Goal: Find specific page/section: Find specific page/section

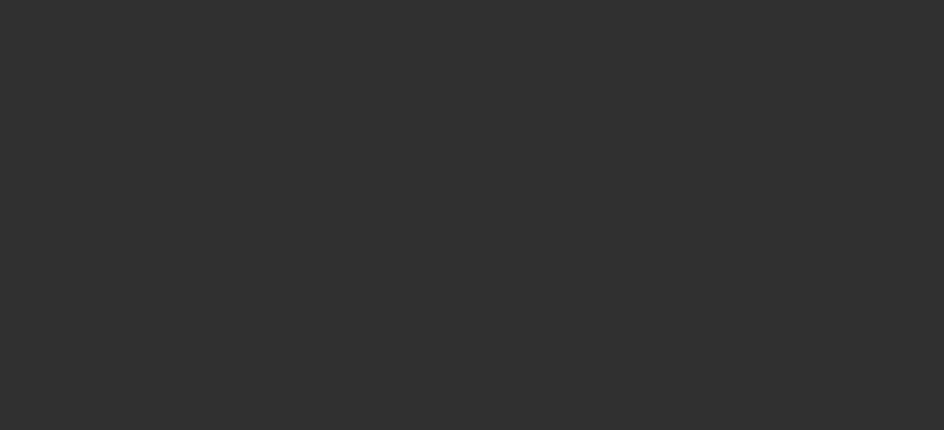
select select "10"
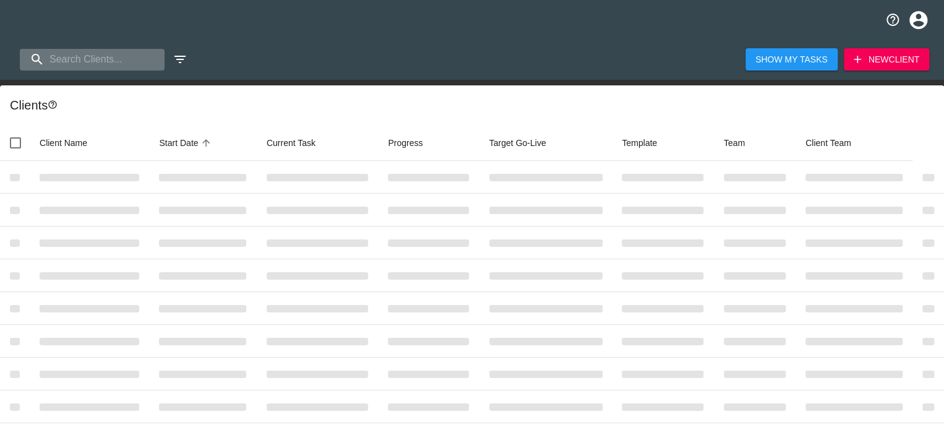
click at [68, 51] on input "search" at bounding box center [92, 60] width 145 height 22
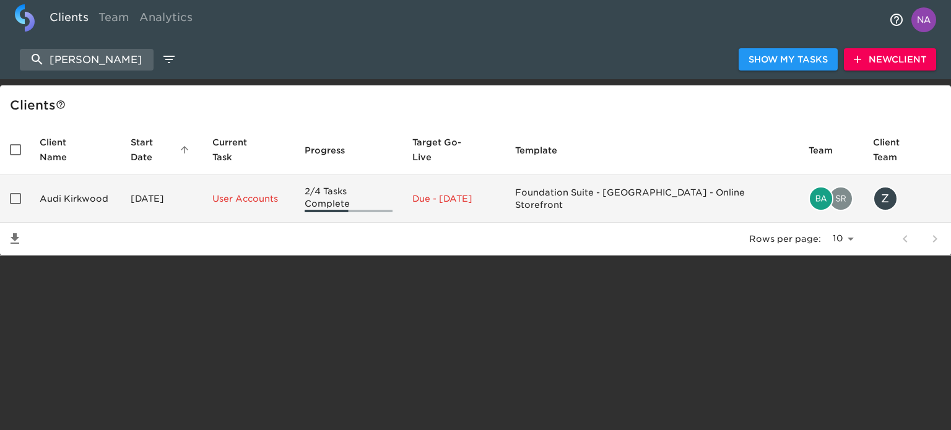
type input "[PERSON_NAME]"
click at [101, 176] on td "Audi Kirkwood" at bounding box center [75, 199] width 91 height 48
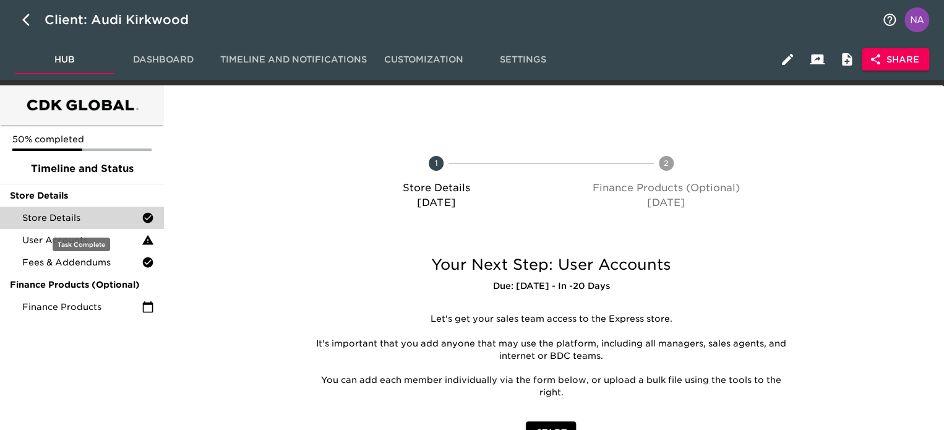
click at [53, 212] on span "Store Details" at bounding box center [81, 218] width 119 height 12
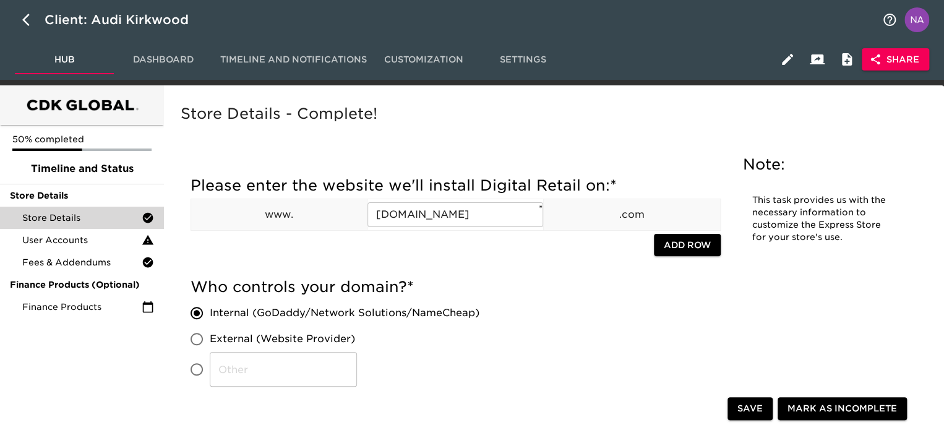
click at [899, 59] on span "Share" at bounding box center [896, 59] width 48 height 15
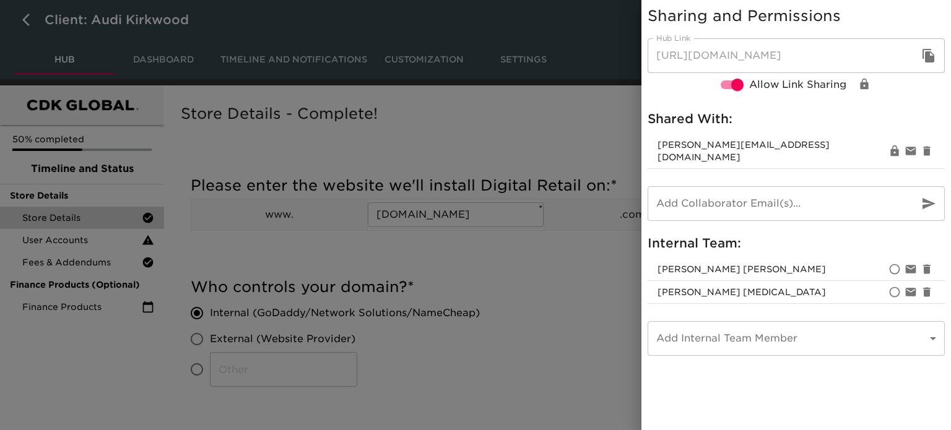
click at [532, 296] on div at bounding box center [475, 215] width 951 height 430
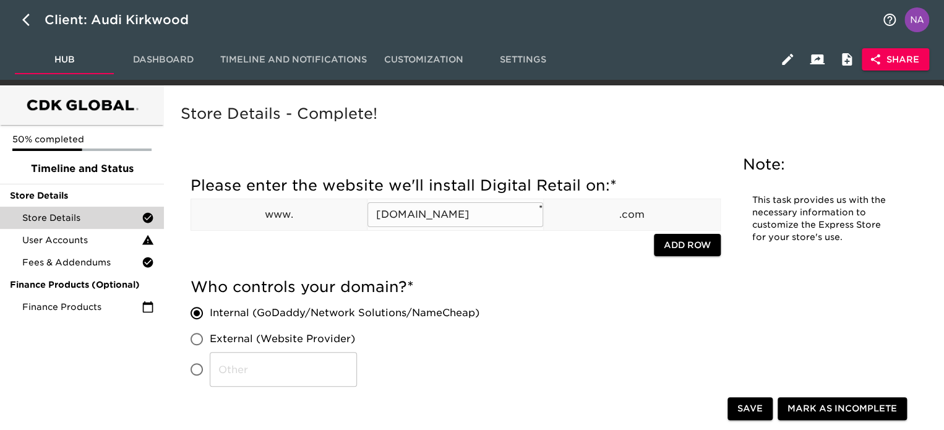
click at [400, 215] on input "[DOMAIN_NAME]" at bounding box center [456, 214] width 176 height 25
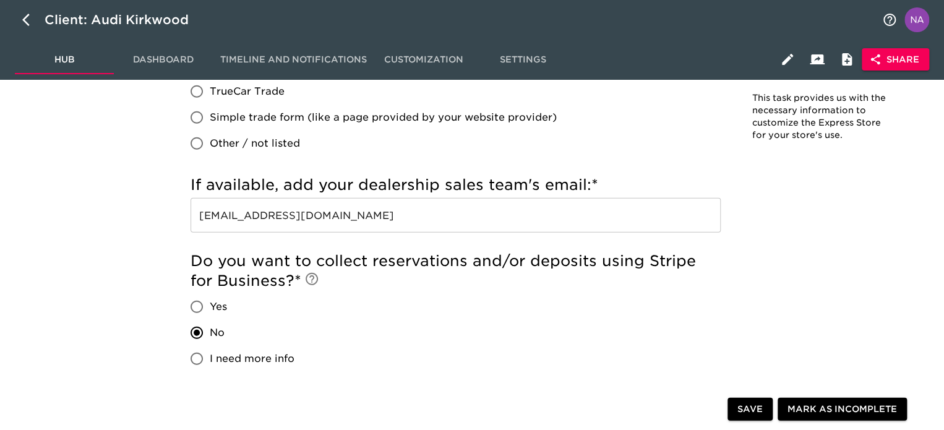
scroll to position [734, 0]
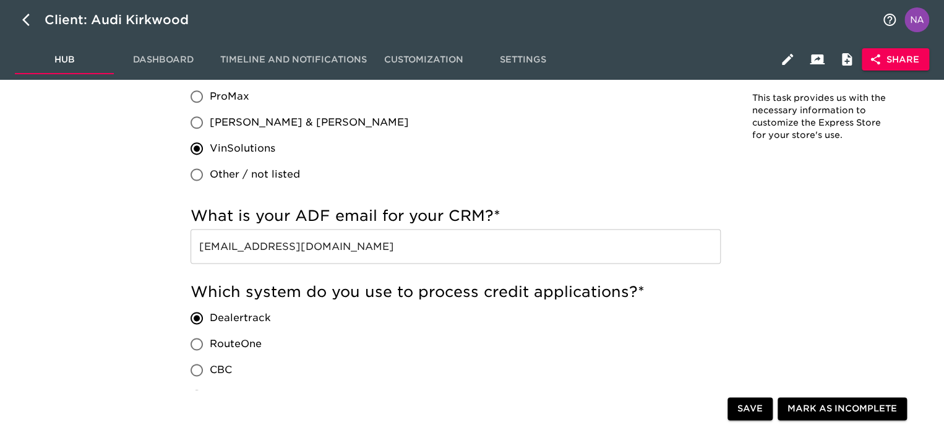
click at [451, 252] on input "[EMAIL_ADDRESS][DOMAIN_NAME]" at bounding box center [456, 246] width 530 height 35
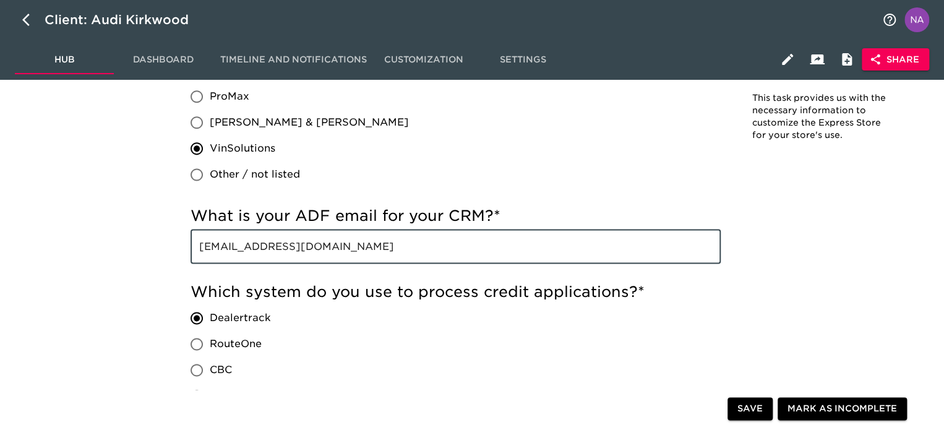
click at [451, 252] on input "[EMAIL_ADDRESS][DOMAIN_NAME]" at bounding box center [456, 246] width 530 height 35
click at [452, 252] on input "[EMAIL_ADDRESS][DOMAIN_NAME]" at bounding box center [456, 246] width 530 height 35
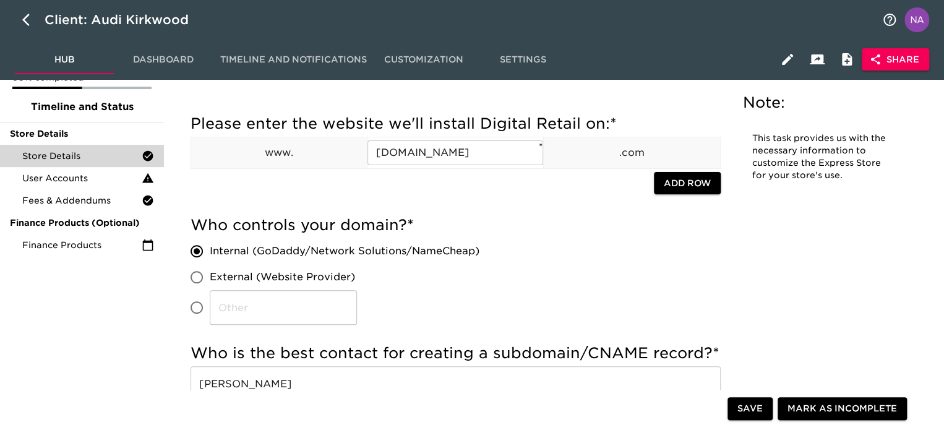
scroll to position [0, 0]
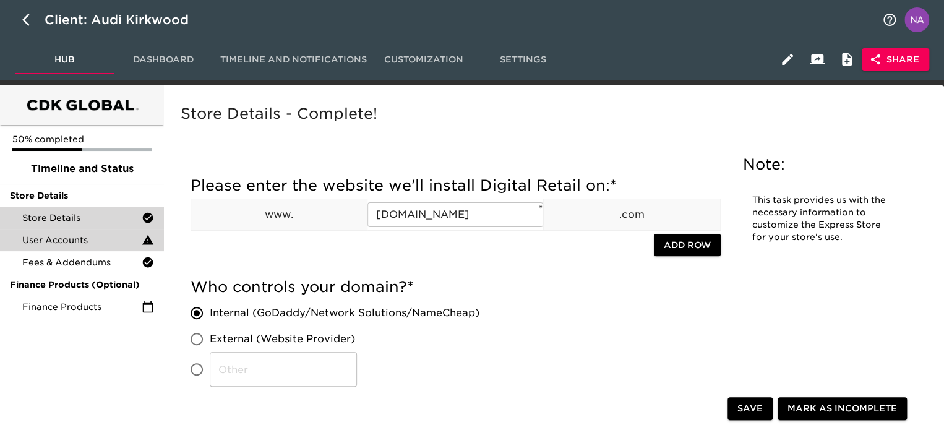
click at [49, 243] on span "User Accounts" at bounding box center [81, 240] width 119 height 12
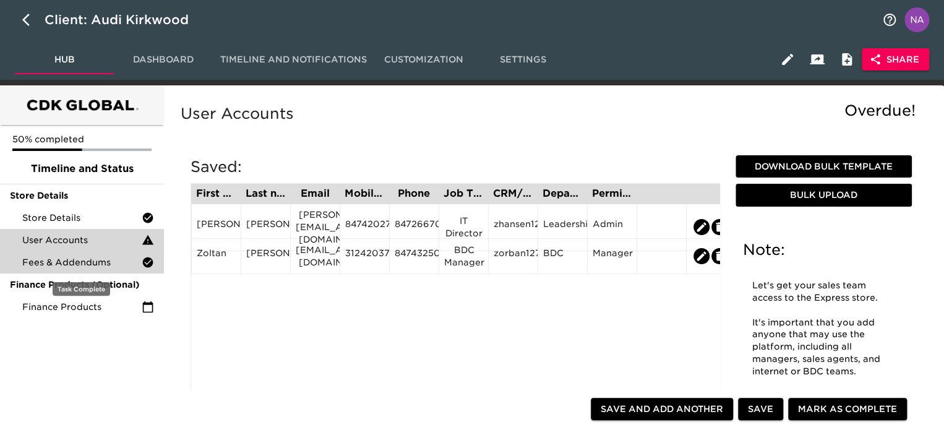
click at [48, 261] on span "Fees & Addendums" at bounding box center [81, 262] width 119 height 12
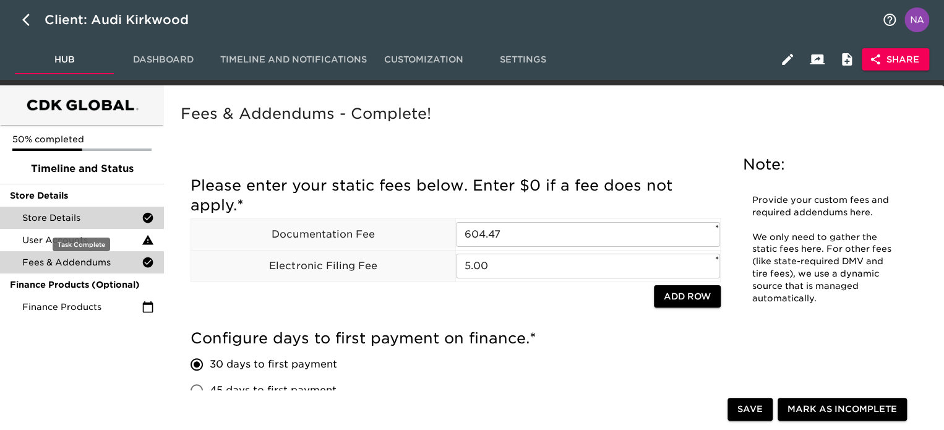
click at [50, 220] on span "Store Details" at bounding box center [81, 218] width 119 height 12
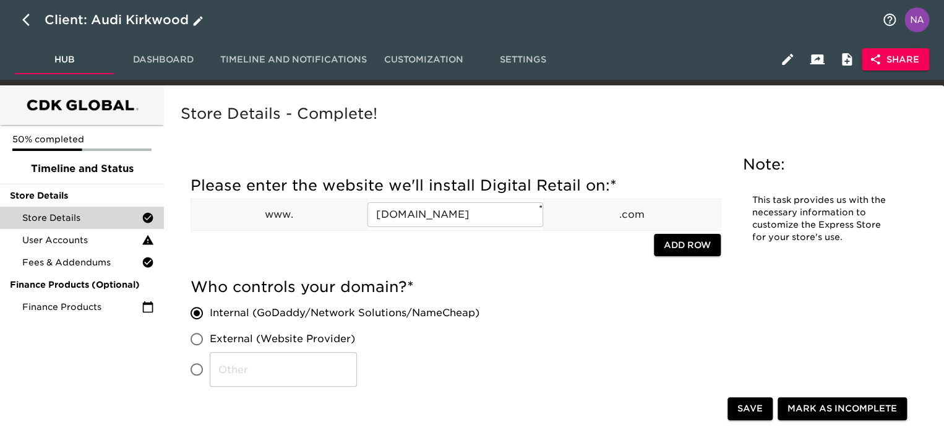
scroll to position [1325, 0]
